Goal: Task Accomplishment & Management: Manage account settings

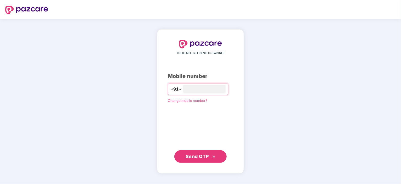
type input "**********"
click at [201, 156] on span "Send OTP" at bounding box center [197, 155] width 23 height 5
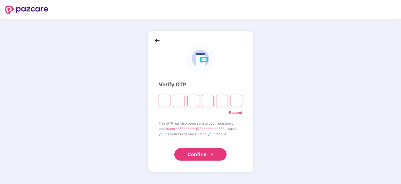
type input "*"
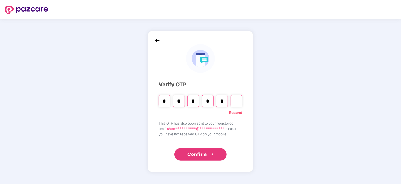
type input "*"
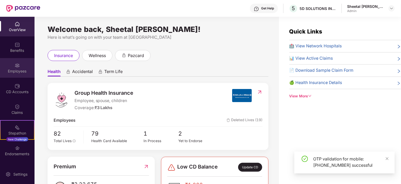
click at [10, 75] on div "Employees" at bounding box center [17, 68] width 35 height 20
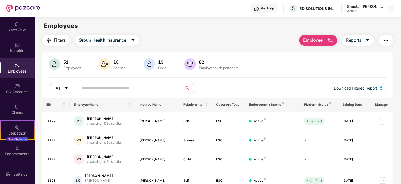
click at [148, 87] on input "text" at bounding box center [129, 88] width 94 height 8
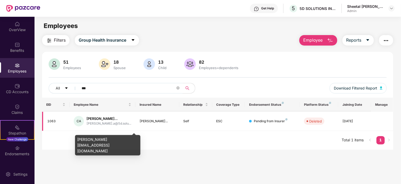
click at [103, 121] on div "[PERSON_NAME]..." at bounding box center [109, 118] width 45 height 5
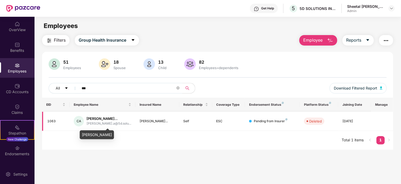
click at [100, 120] on div "[PERSON_NAME]..." at bounding box center [109, 118] width 45 height 5
click at [97, 119] on div "[PERSON_NAME]..." at bounding box center [109, 118] width 45 height 5
click at [96, 91] on input "***" at bounding box center [129, 88] width 94 height 8
type input "*"
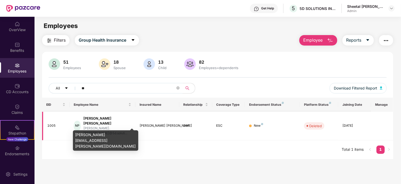
click at [114, 118] on div "[PERSON_NAME] [PERSON_NAME]" at bounding box center [107, 121] width 48 height 10
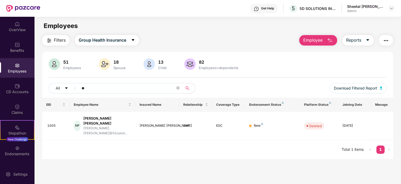
click at [87, 88] on input "**" at bounding box center [129, 88] width 94 height 8
type input "*"
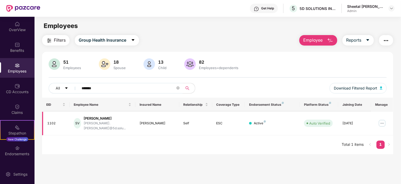
type input "*******"
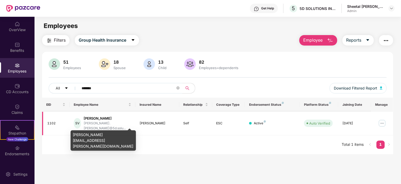
click at [95, 123] on div "[PERSON_NAME].[PERSON_NAME]@5d.solu..." at bounding box center [108, 126] width 48 height 10
click at [100, 120] on div "[PERSON_NAME]" at bounding box center [108, 118] width 48 height 5
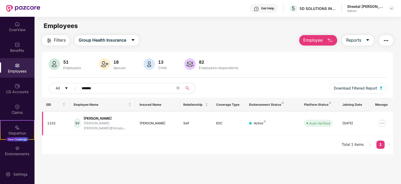
click at [382, 121] on img at bounding box center [382, 123] width 8 height 8
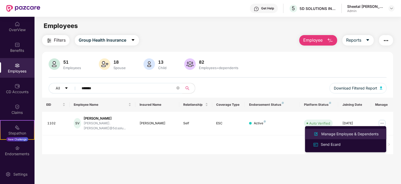
click at [342, 134] on div "Manage Employee & Dependents" at bounding box center [350, 134] width 59 height 6
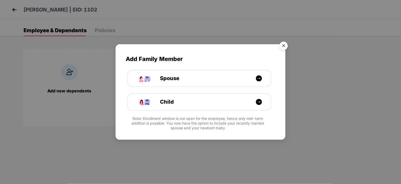
click at [286, 45] on img "Close" at bounding box center [284, 46] width 15 height 15
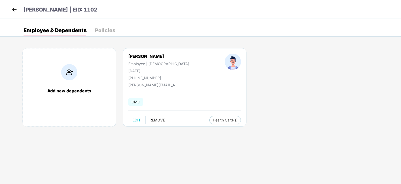
click at [153, 120] on span "REMOVE" at bounding box center [157, 120] width 15 height 4
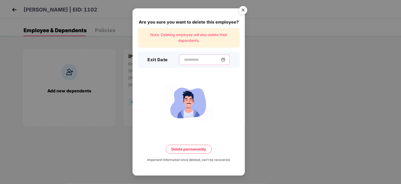
click at [184, 58] on input at bounding box center [203, 59] width 38 height 5
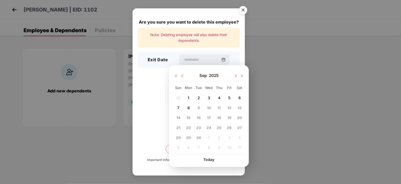
click at [231, 98] on span "5" at bounding box center [229, 98] width 2 height 4
type input "**********"
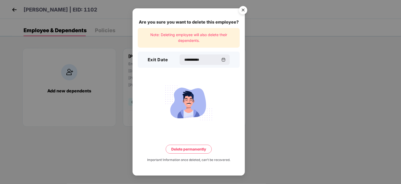
click at [198, 148] on button "Delete permanently" at bounding box center [189, 149] width 46 height 9
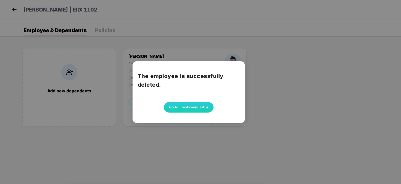
click at [171, 108] on button "Go to Employees Table" at bounding box center [189, 107] width 50 height 10
